Goal: Find specific page/section: Find specific page/section

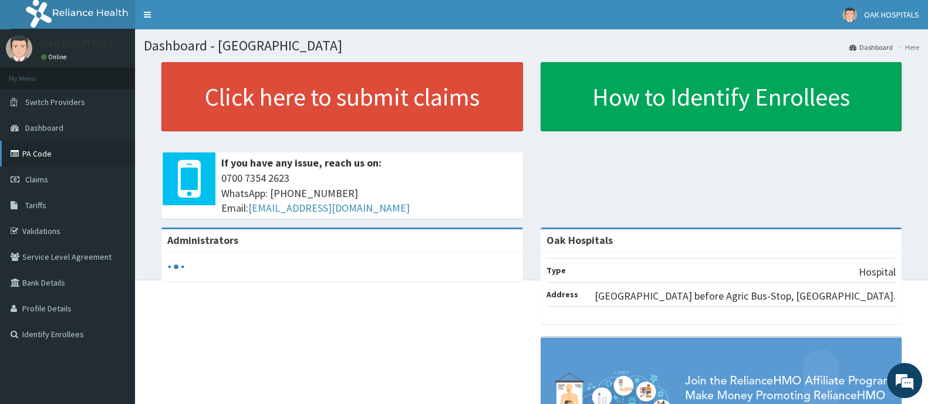
click at [53, 157] on link "PA Code" at bounding box center [67, 154] width 135 height 26
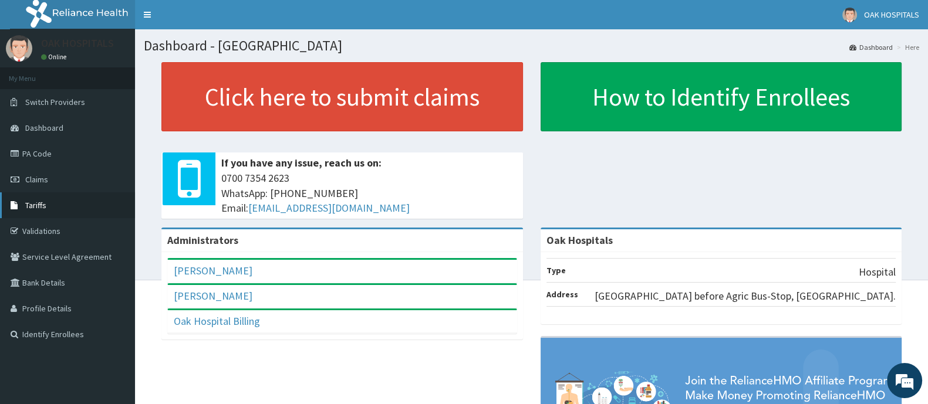
click at [36, 212] on link "Tariffs" at bounding box center [67, 205] width 135 height 26
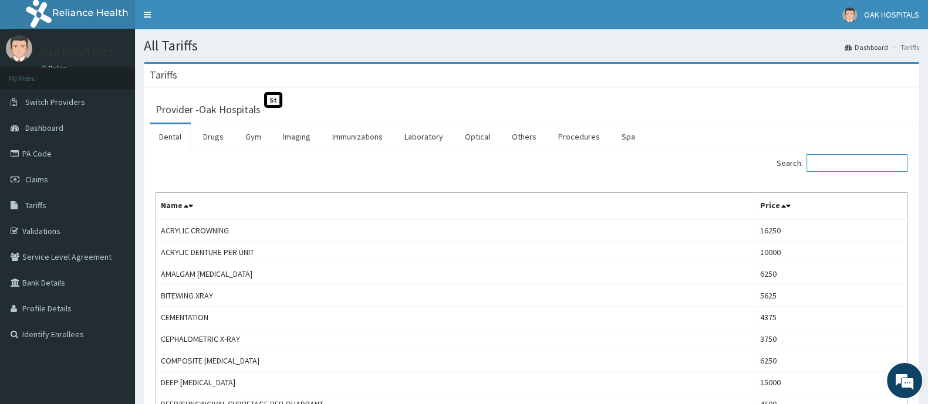
click at [830, 163] on input "Search:" at bounding box center [856, 163] width 101 height 18
click at [208, 136] on link "Drugs" at bounding box center [213, 136] width 39 height 25
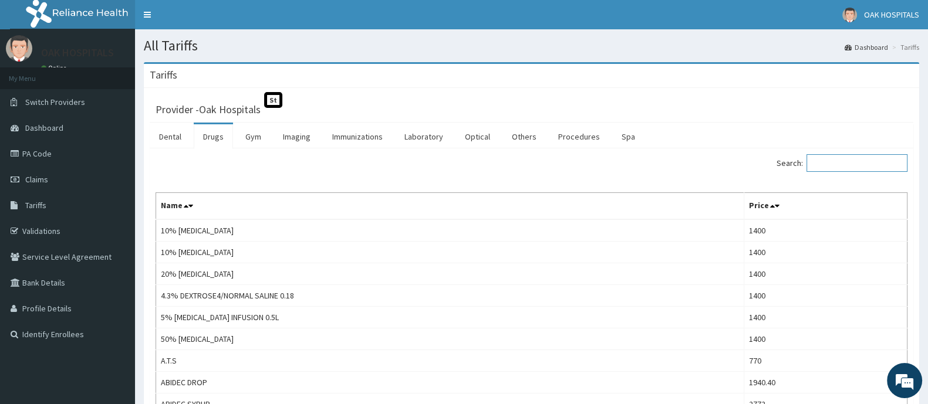
click at [830, 167] on input "Search:" at bounding box center [856, 163] width 101 height 18
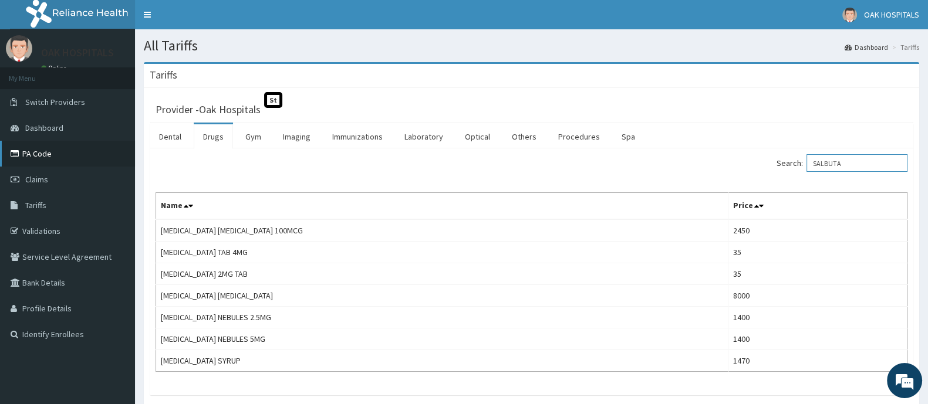
type input "SALBUTA"
click at [43, 151] on link "PA Code" at bounding box center [67, 154] width 135 height 26
